Goal: Navigation & Orientation: Find specific page/section

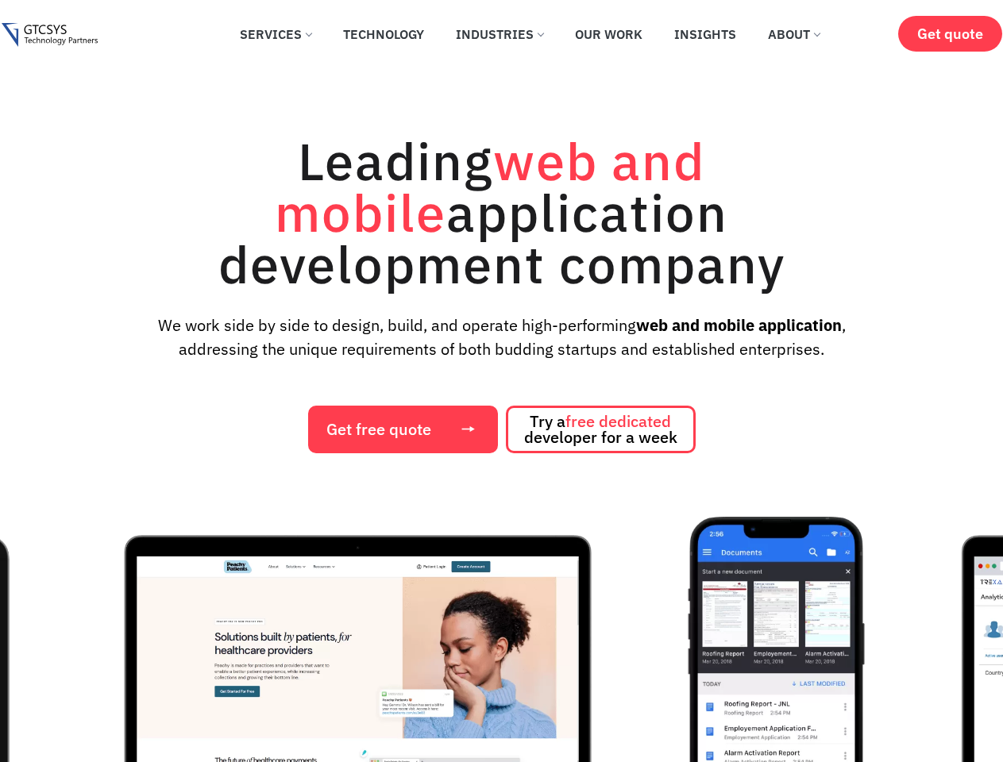
click at [501, 381] on div "Leading web and mobile application development company We work side by side to …" at bounding box center [501, 294] width 971 height 318
click at [501, 639] on img "1 / 12" at bounding box center [357, 695] width 597 height 357
click at [501, 381] on div "Leading web and mobile application development company We work side by side to …" at bounding box center [501, 294] width 971 height 318
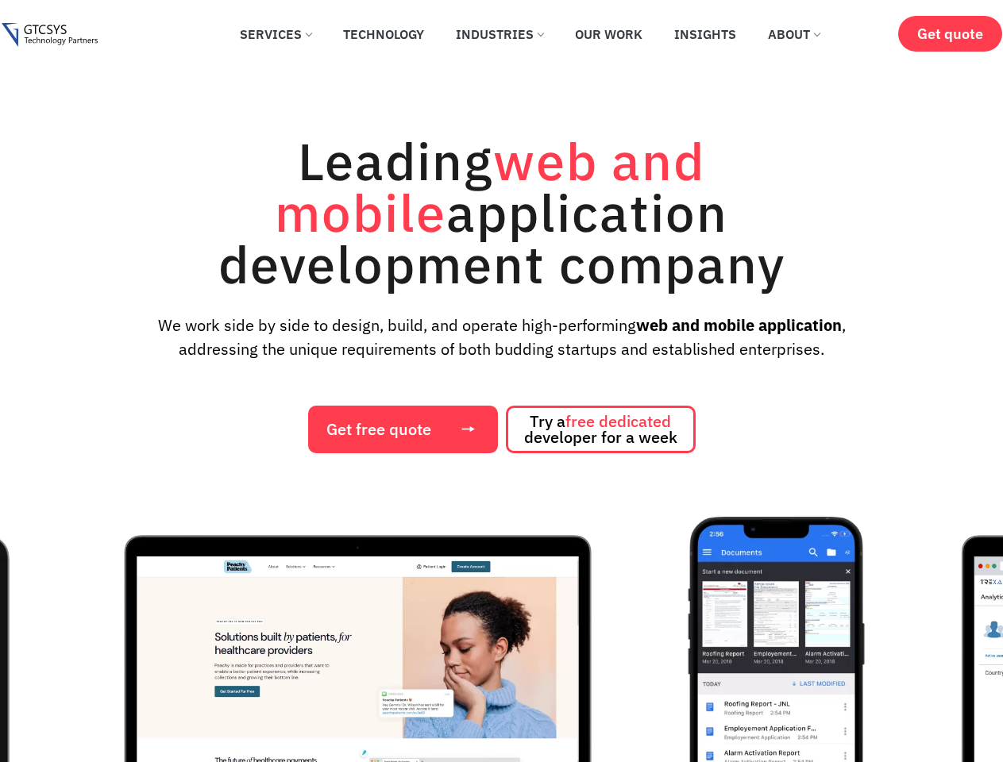
click at [501, 639] on img "1 / 12" at bounding box center [357, 695] width 597 height 357
